Goal: Task Accomplishment & Management: Use online tool/utility

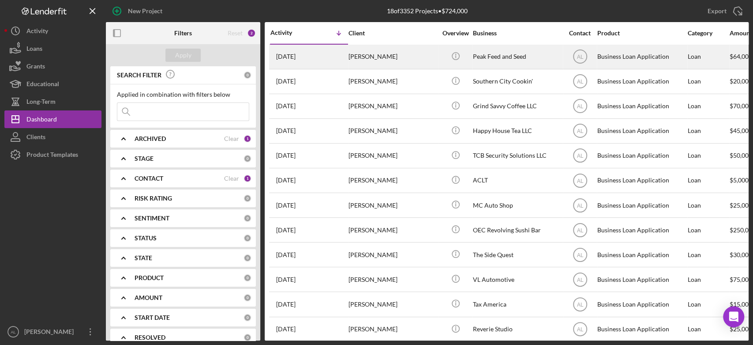
click at [379, 58] on div "[PERSON_NAME]" at bounding box center [393, 56] width 88 height 23
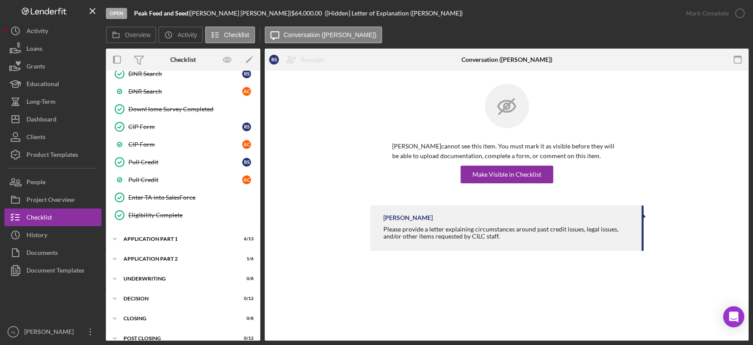
scroll to position [426, 0]
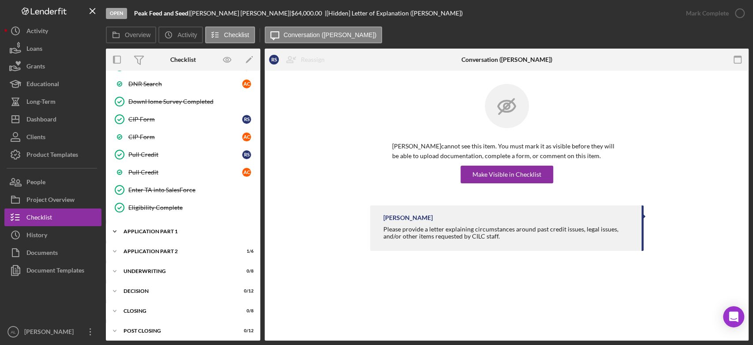
click at [164, 229] on div "Application Part 1" at bounding box center [187, 231] width 126 height 5
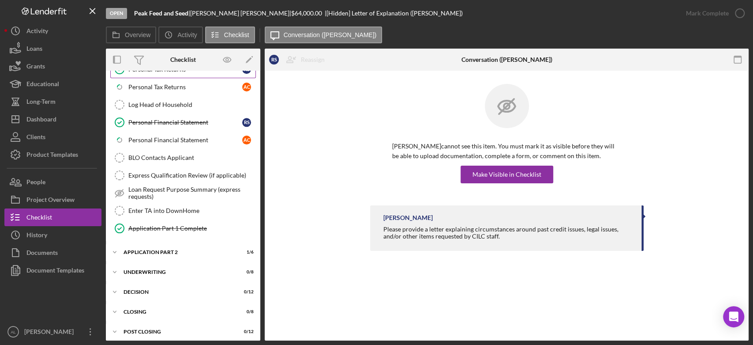
scroll to position [659, 0]
click at [176, 250] on div "Application Part 2" at bounding box center [187, 252] width 126 height 5
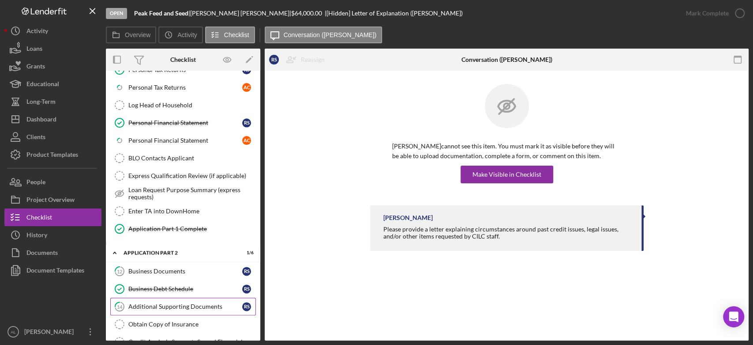
click at [178, 297] on link "14 Additional Supporting Documents R S" at bounding box center [183, 306] width 146 height 18
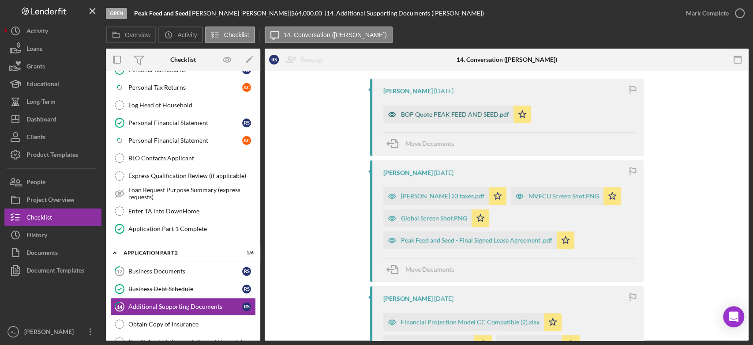
scroll to position [166, 0]
click at [424, 238] on div "Peak Feed and Seed - Final Signed Lease Agreement .pdf" at bounding box center [476, 239] width 151 height 7
